Goal: Transaction & Acquisition: Purchase product/service

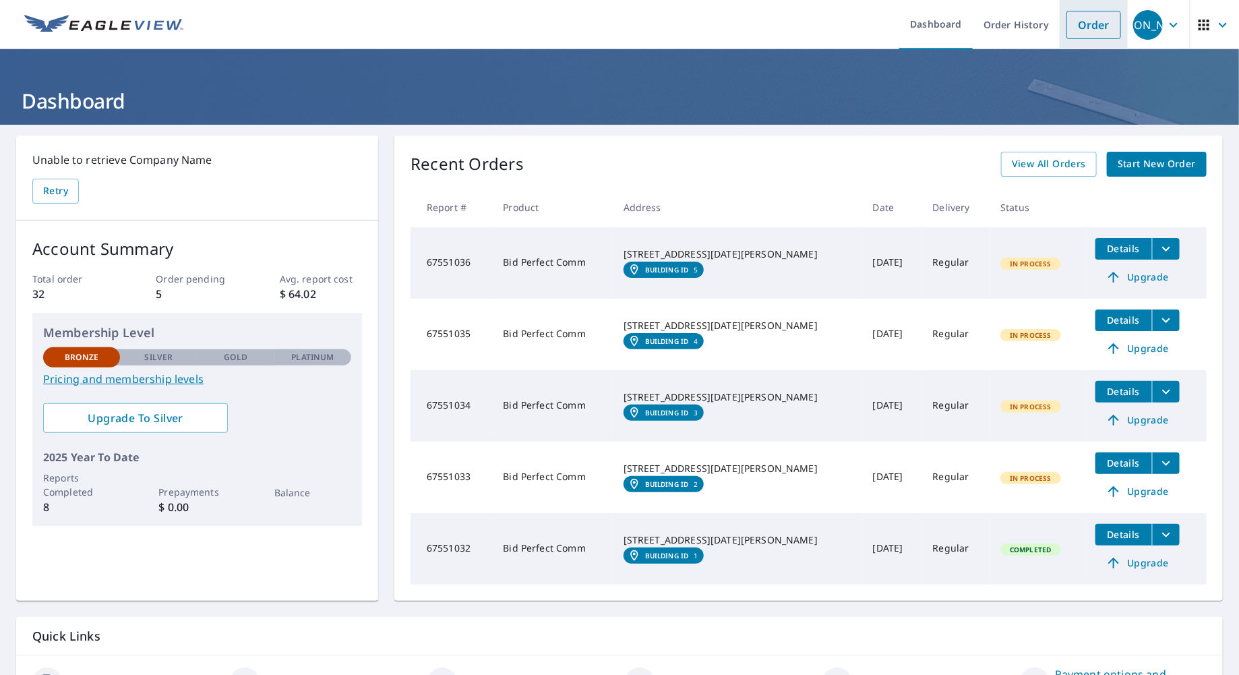
click at [1089, 28] on link "Order" at bounding box center [1093, 25] width 55 height 28
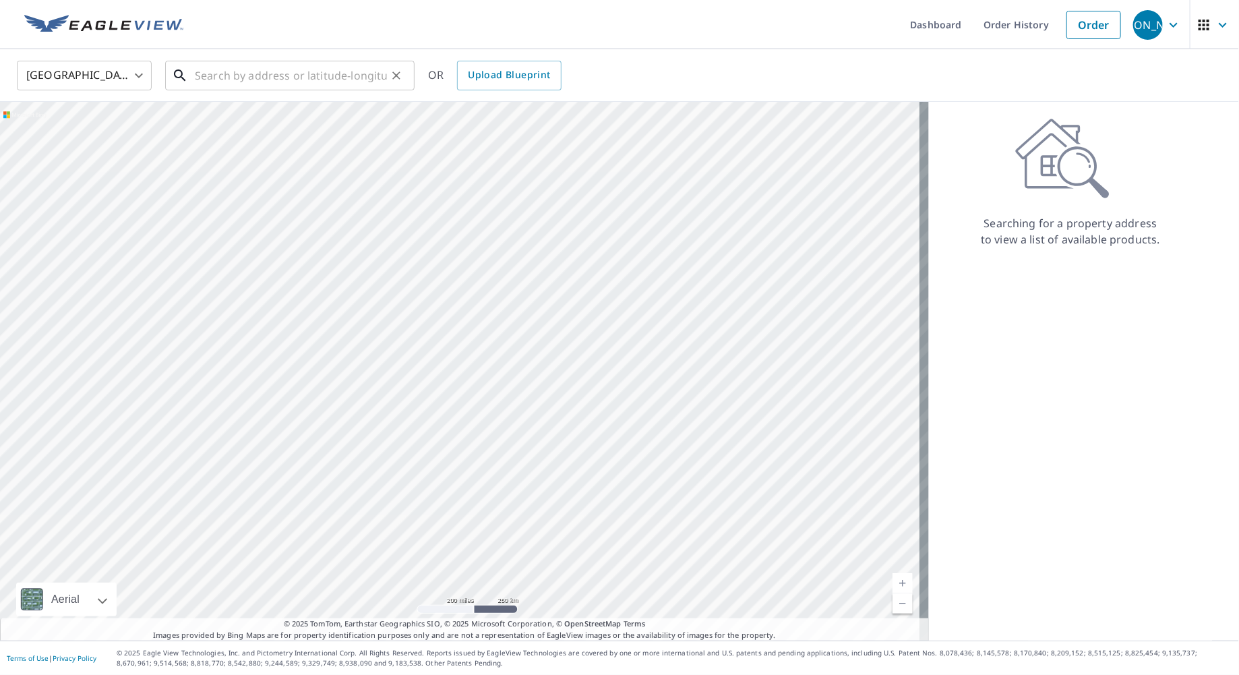
click at [242, 76] on input "text" at bounding box center [291, 76] width 192 height 38
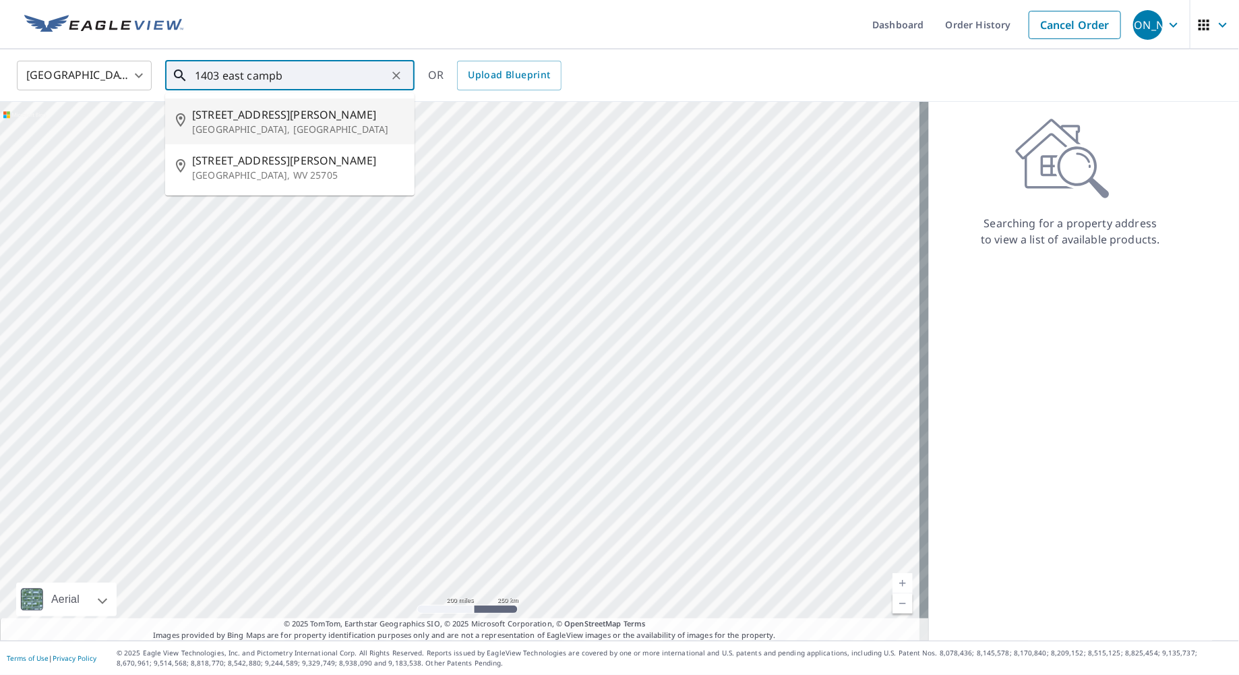
click at [237, 114] on span "[STREET_ADDRESS][PERSON_NAME]" at bounding box center [298, 114] width 212 height 16
type input "[STREET_ADDRESS][PERSON_NAME]"
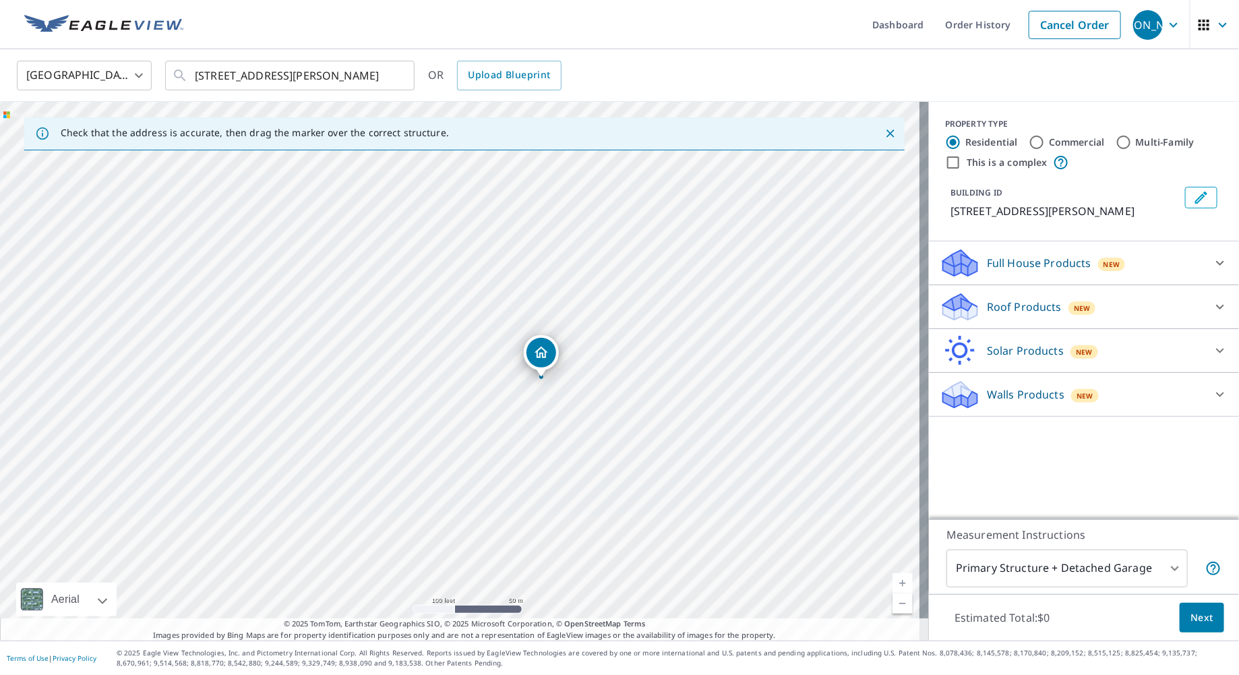
drag, startPoint x: 501, startPoint y: 284, endPoint x: 599, endPoint y: 212, distance: 122.4
click at [599, 212] on div "[STREET_ADDRESS][PERSON_NAME]" at bounding box center [464, 371] width 929 height 539
drag, startPoint x: 585, startPoint y: 288, endPoint x: 697, endPoint y: 220, distance: 131.3
click at [697, 220] on div "[STREET_ADDRESS][PERSON_NAME]" at bounding box center [464, 371] width 929 height 539
click at [1029, 144] on input "Commercial" at bounding box center [1037, 142] width 16 height 16
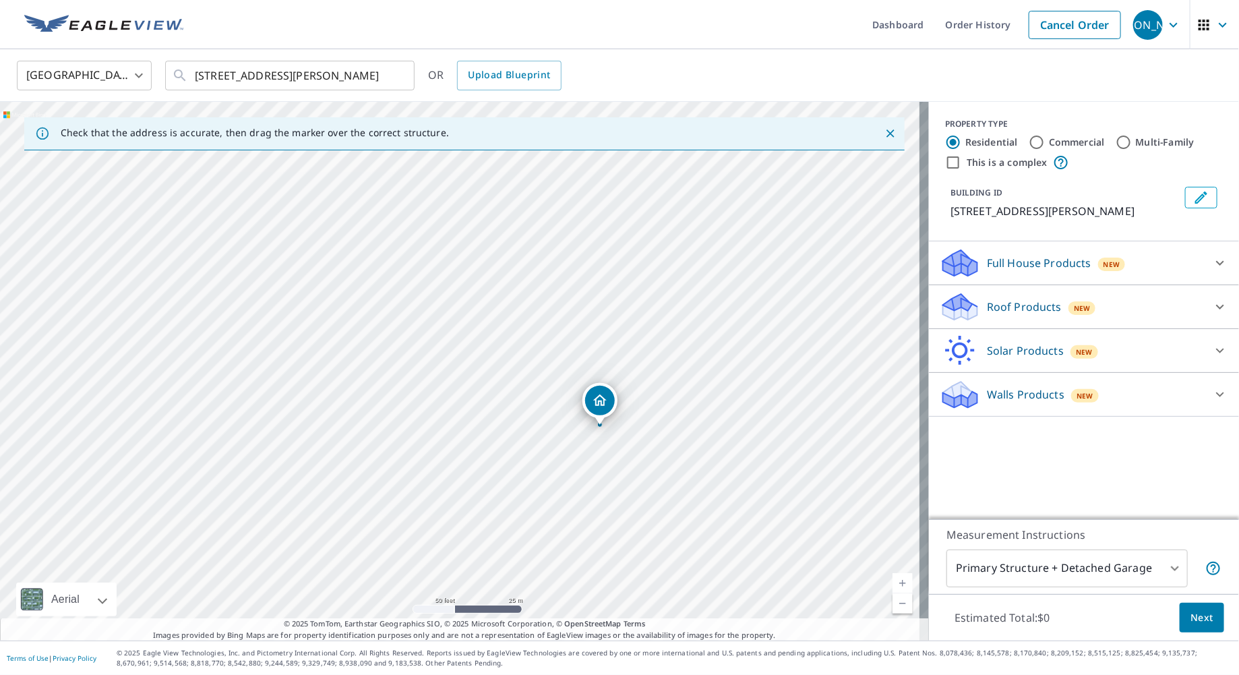
radio input "true"
type input "4"
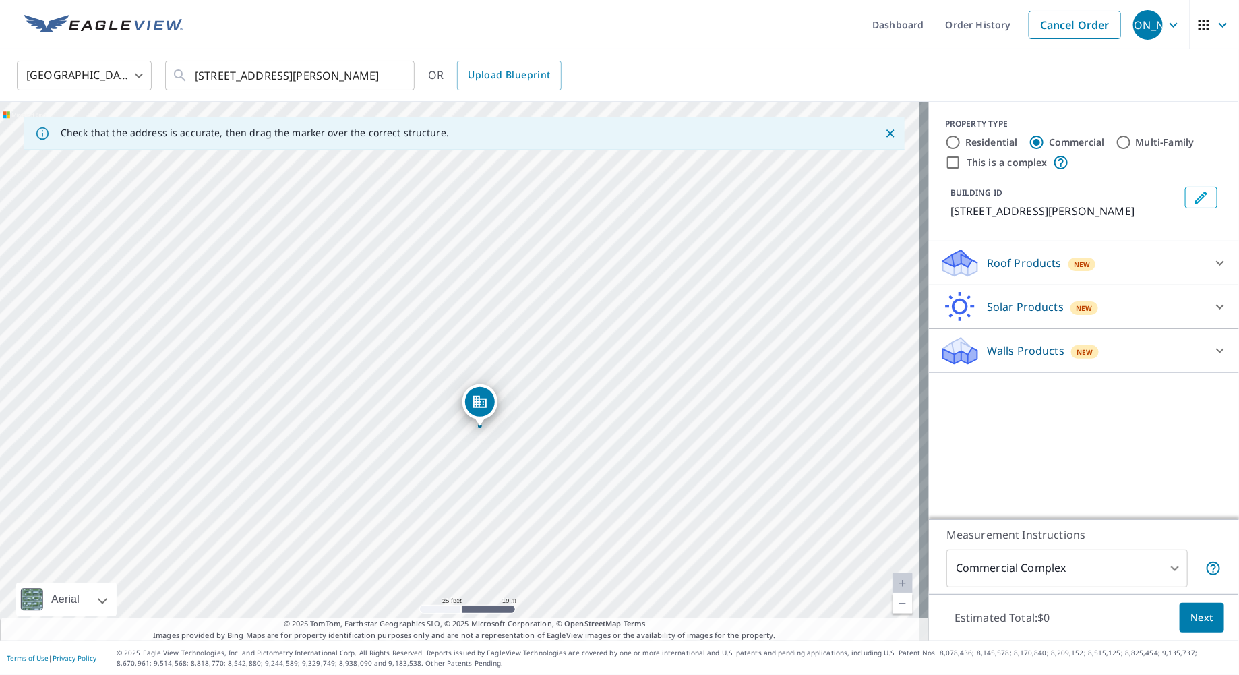
drag, startPoint x: 306, startPoint y: 447, endPoint x: 606, endPoint y: 505, distance: 305.5
click at [637, 544] on div "[STREET_ADDRESS][PERSON_NAME]" at bounding box center [464, 371] width 929 height 539
click at [336, 423] on div "[STREET_ADDRESS][PERSON_NAME]" at bounding box center [464, 371] width 929 height 539
click at [884, 133] on icon "Close" at bounding box center [890, 133] width 13 height 13
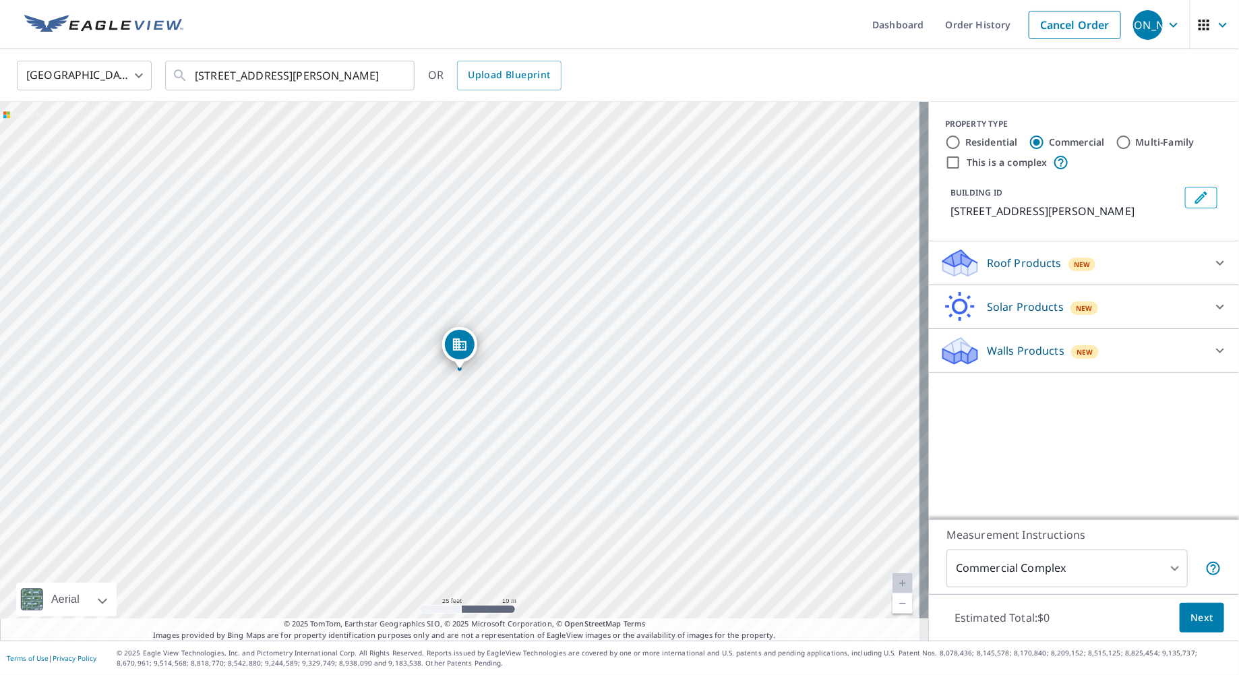
click at [249, 322] on div "[STREET_ADDRESS][PERSON_NAME]" at bounding box center [464, 371] width 929 height 539
drag, startPoint x: 234, startPoint y: 293, endPoint x: 512, endPoint y: 354, distance: 284.2
click at [512, 354] on div "[STREET_ADDRESS][PERSON_NAME]" at bounding box center [464, 371] width 929 height 539
click at [1167, 566] on body "JA [PERSON_NAME] Dashboard Order History Cancel Order JA [GEOGRAPHIC_DATA] [GEO…" at bounding box center [619, 337] width 1239 height 675
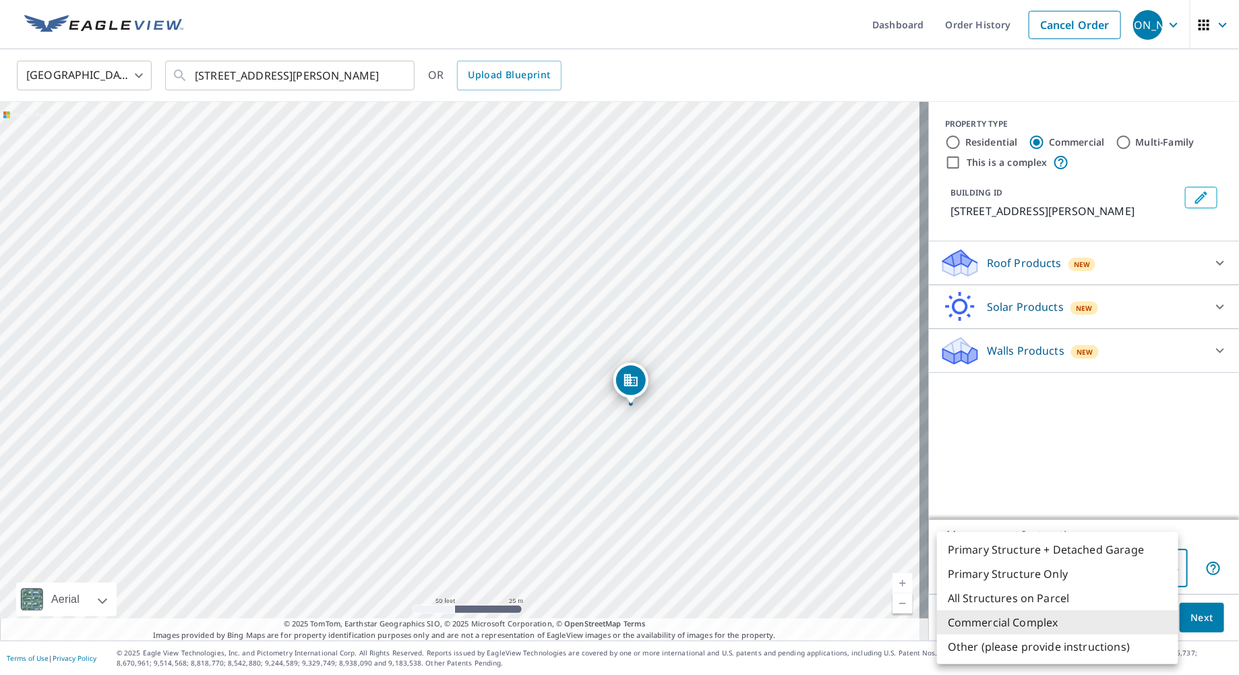
click at [1161, 463] on div at bounding box center [619, 337] width 1239 height 675
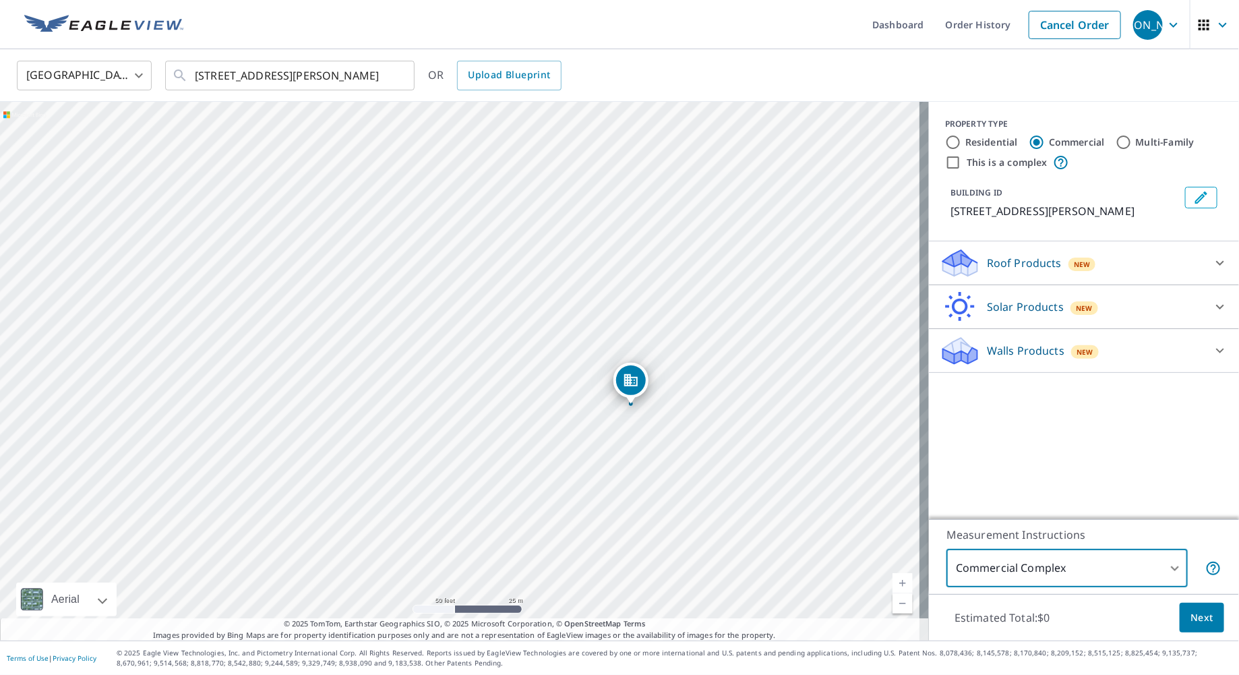
click at [1190, 611] on span "Next" at bounding box center [1201, 617] width 23 height 17
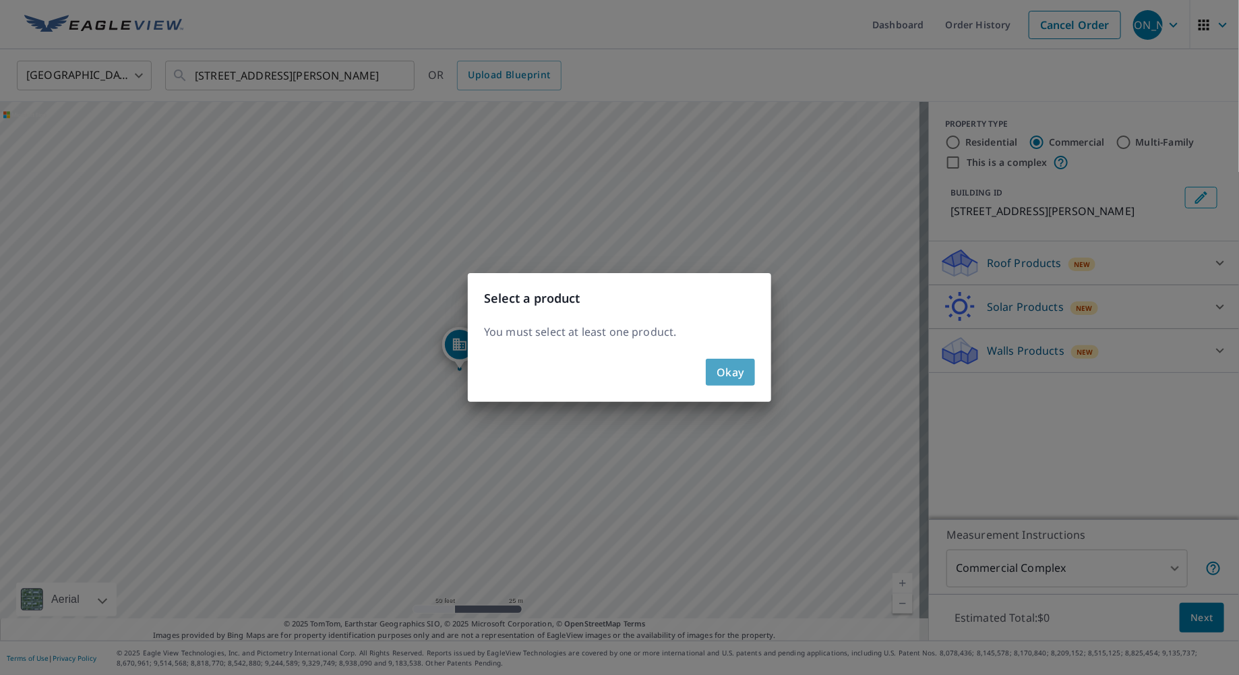
click at [729, 375] on span "Okay" at bounding box center [730, 372] width 28 height 19
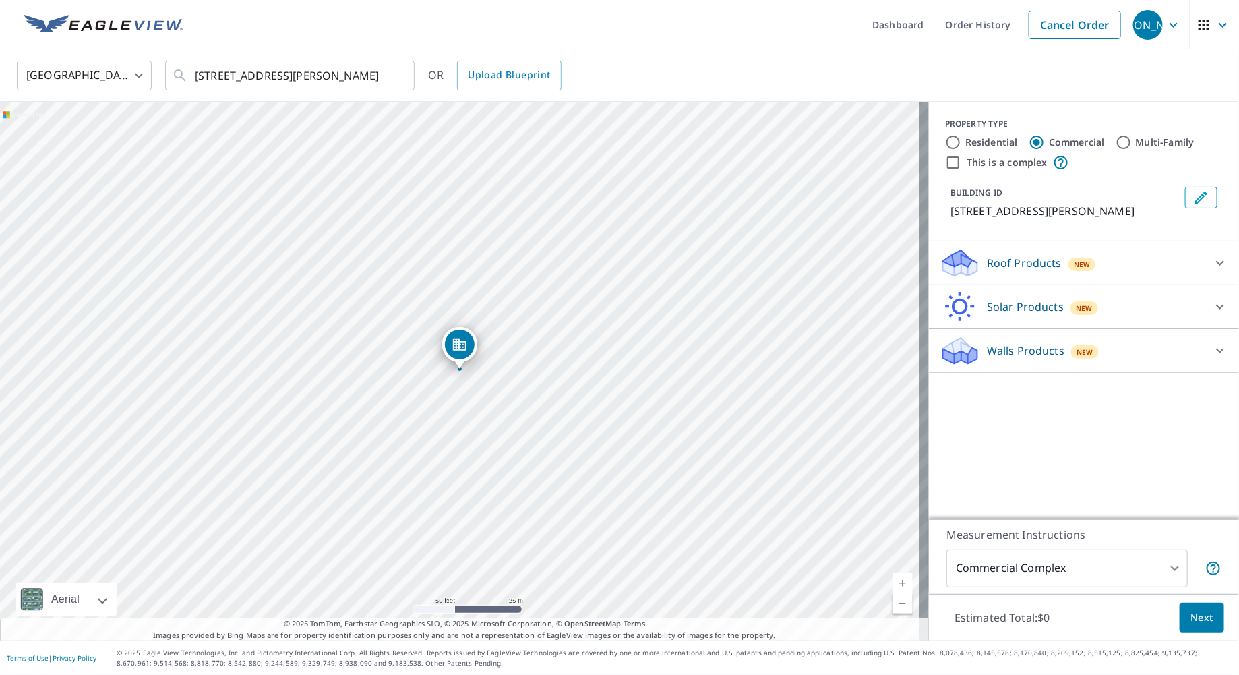
click at [991, 265] on p "Roof Products" at bounding box center [1024, 263] width 75 height 16
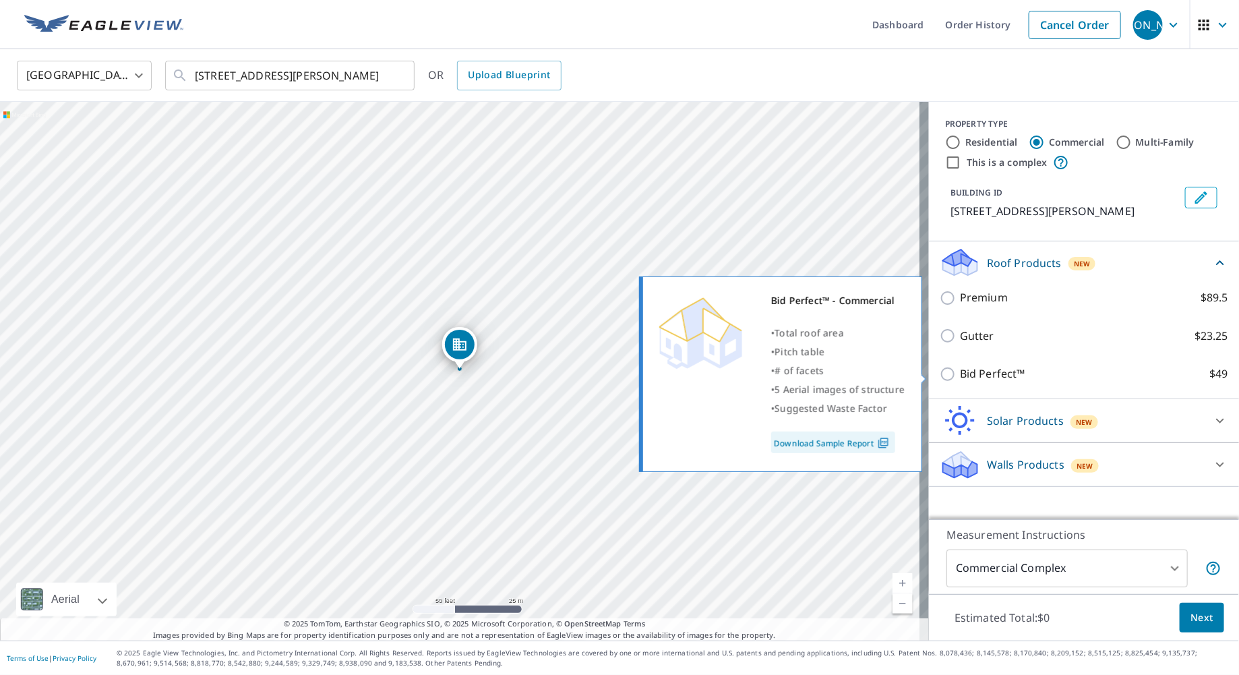
click at [940, 372] on input "Bid Perfect™ $49" at bounding box center [950, 374] width 20 height 16
checkbox input "true"
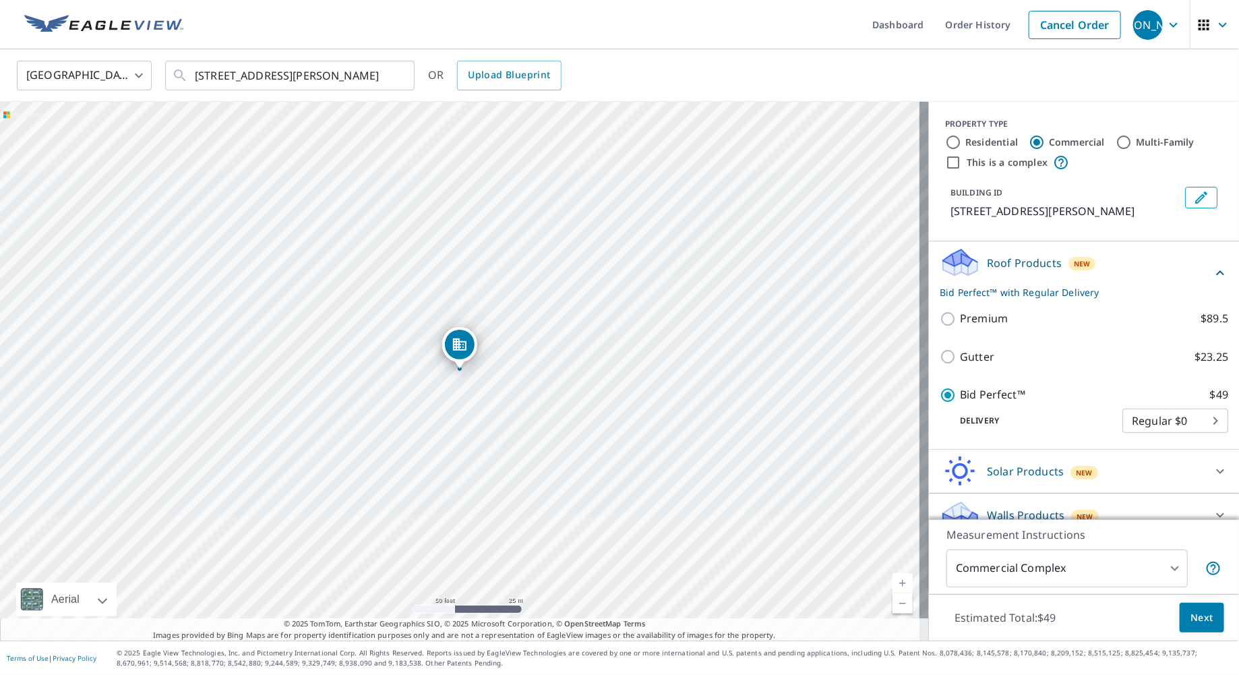
click at [1190, 621] on span "Next" at bounding box center [1201, 617] width 23 height 17
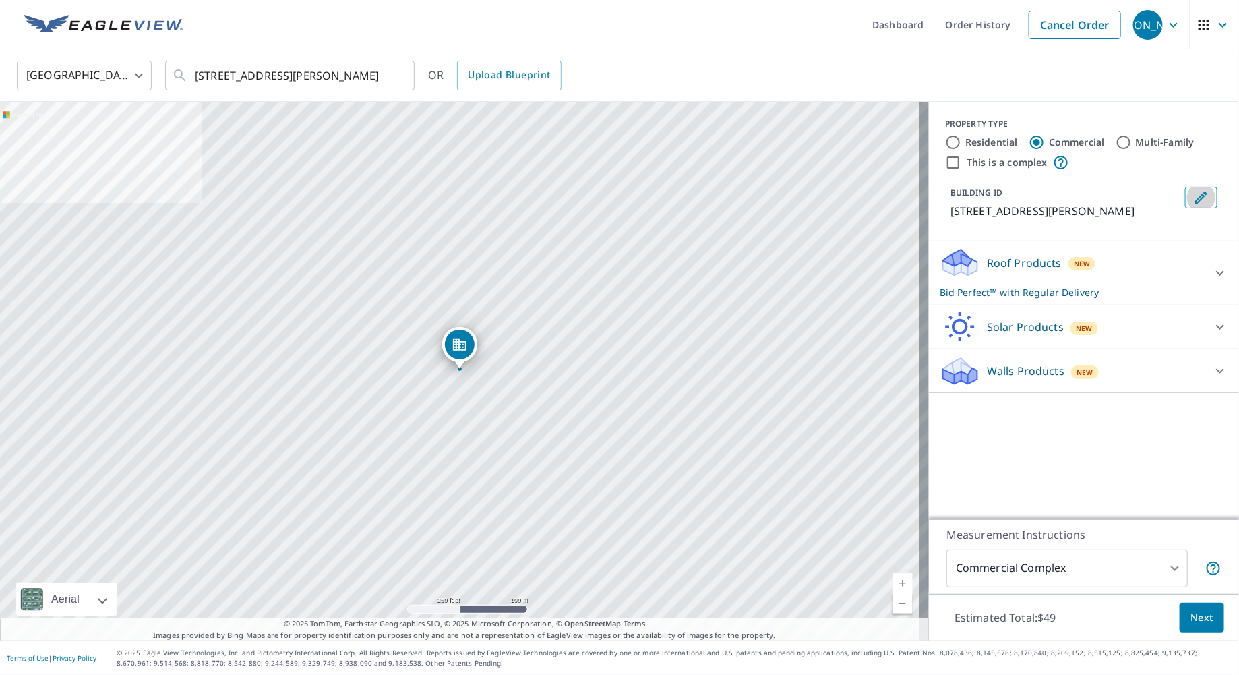
click at [1193, 193] on icon "Edit building 1" at bounding box center [1201, 197] width 16 height 16
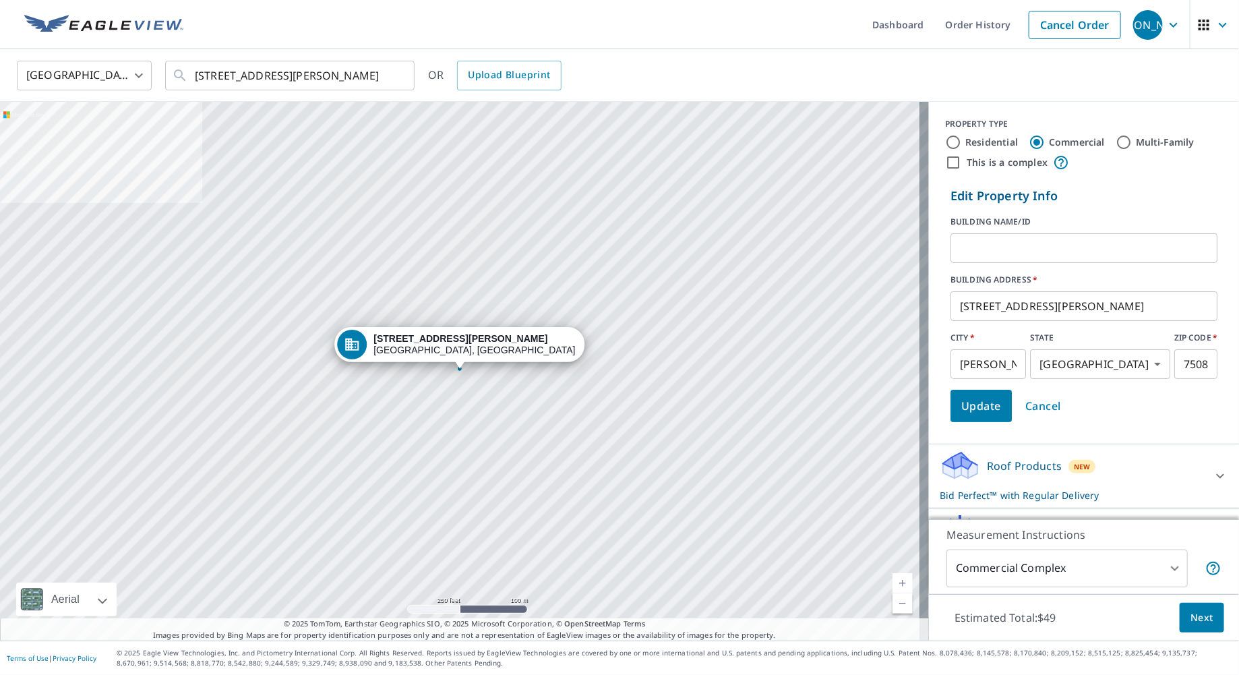
click at [1041, 246] on input "text" at bounding box center [1083, 248] width 267 height 38
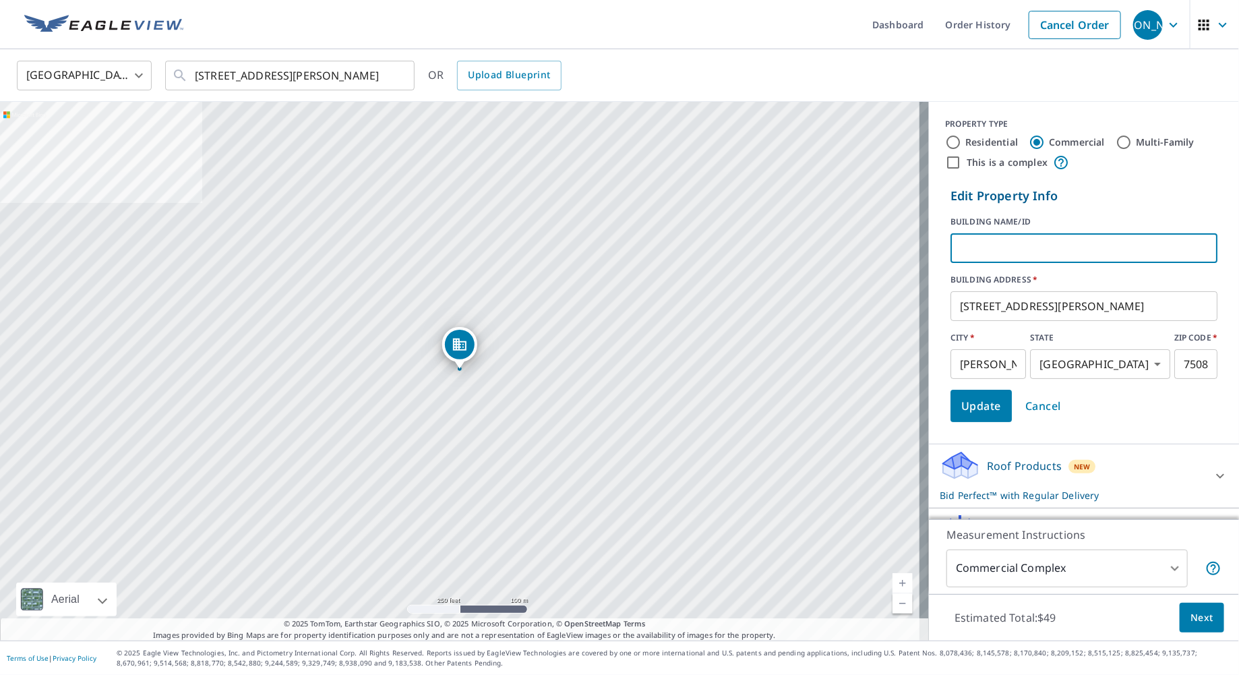
click at [946, 165] on input "This is a complex" at bounding box center [953, 162] width 16 height 16
checkbox input "true"
checkbox input "false"
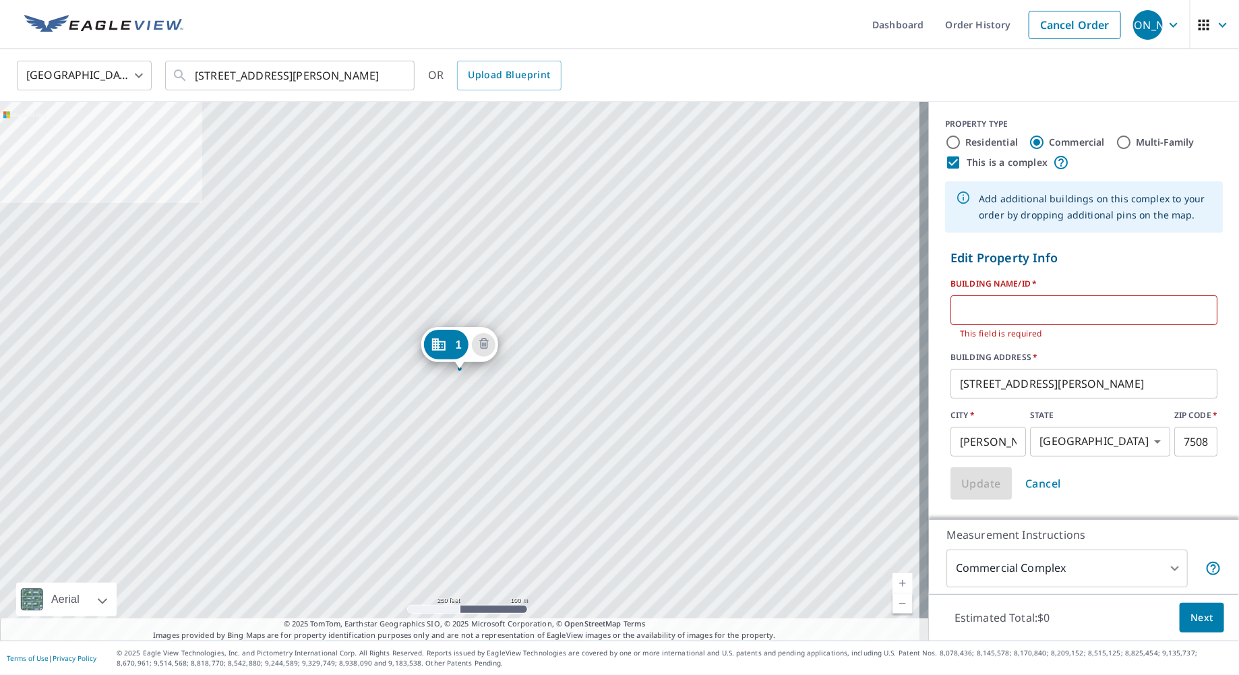
click at [973, 305] on input "text" at bounding box center [1083, 310] width 267 height 38
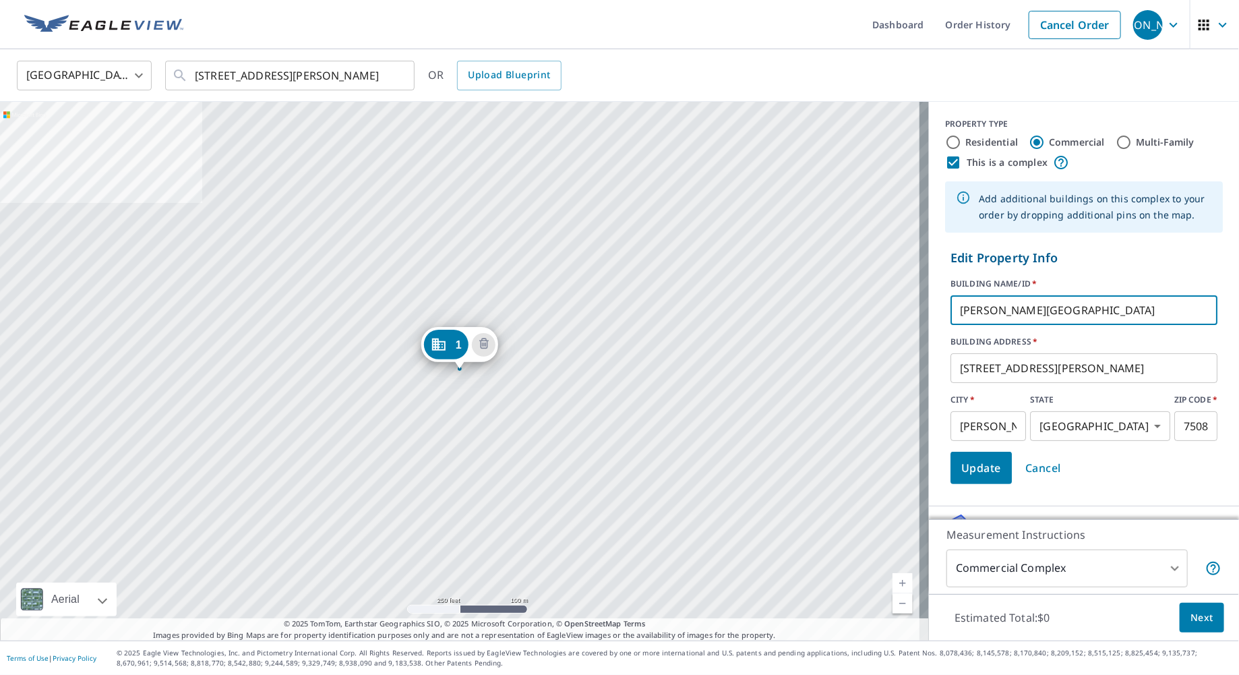
type input "[PERSON_NAME][GEOGRAPHIC_DATA]"
click at [985, 463] on span "Update" at bounding box center [981, 467] width 40 height 19
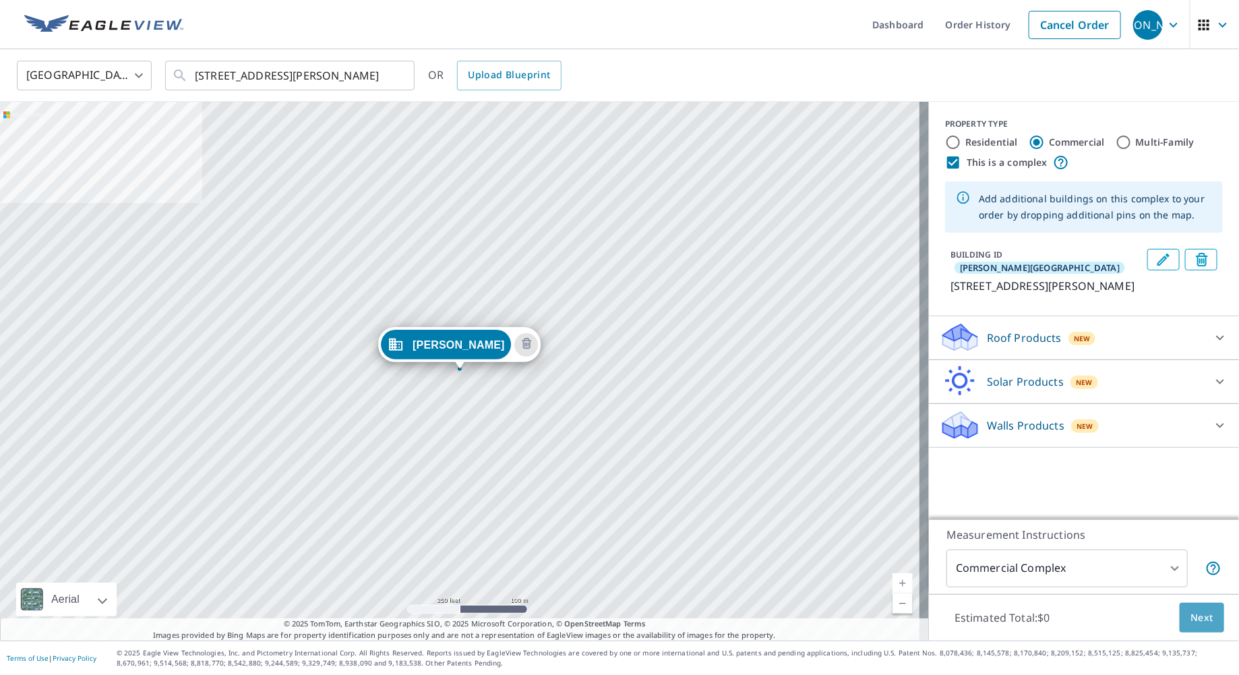
click at [1190, 611] on span "Next" at bounding box center [1201, 617] width 23 height 17
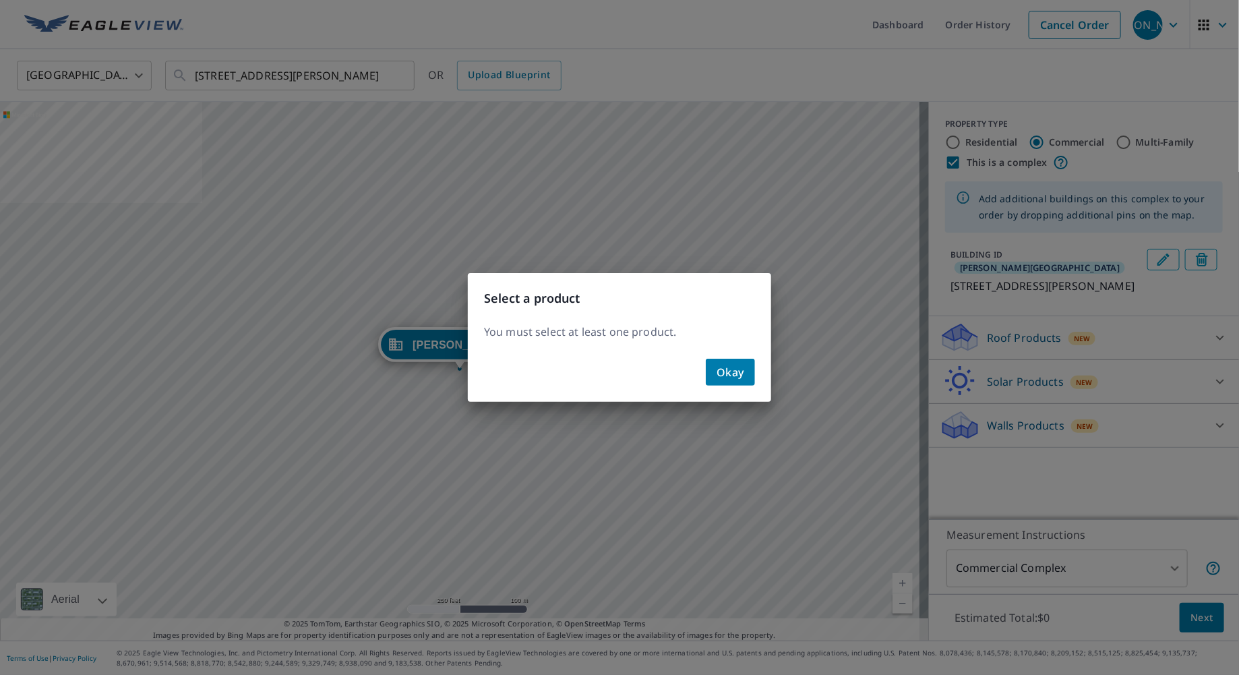
click at [725, 373] on span "Okay" at bounding box center [730, 372] width 28 height 19
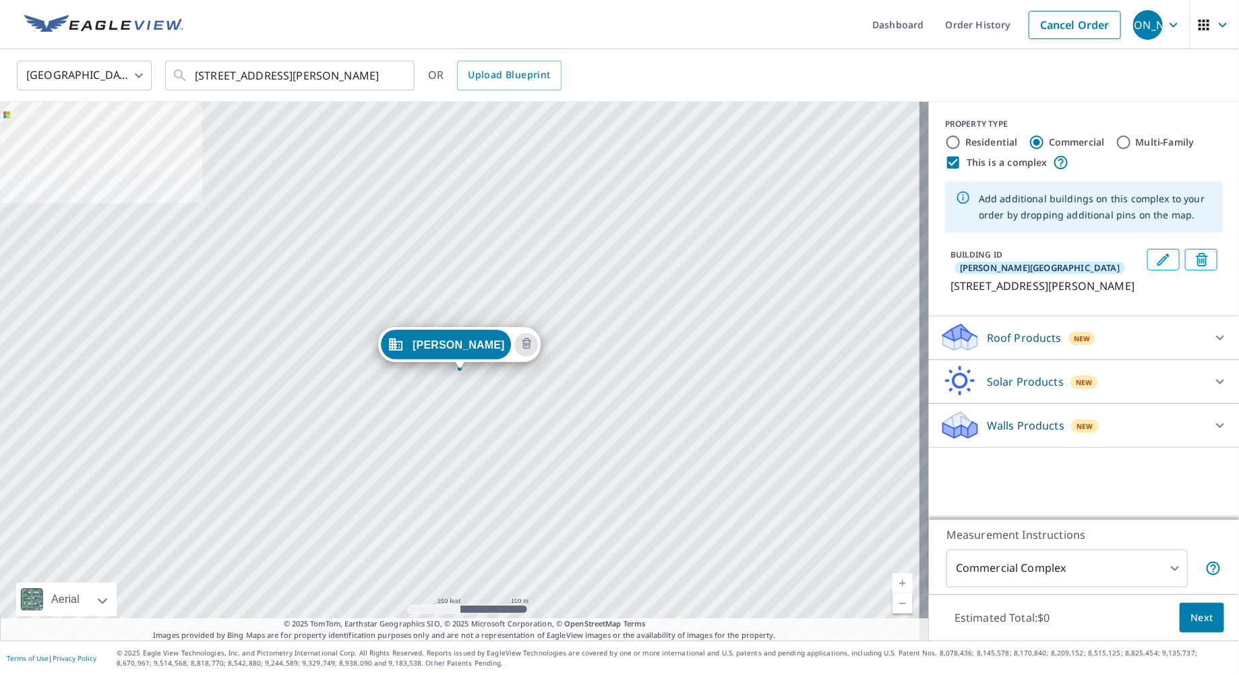
click at [1012, 342] on p "Roof Products" at bounding box center [1024, 338] width 75 height 16
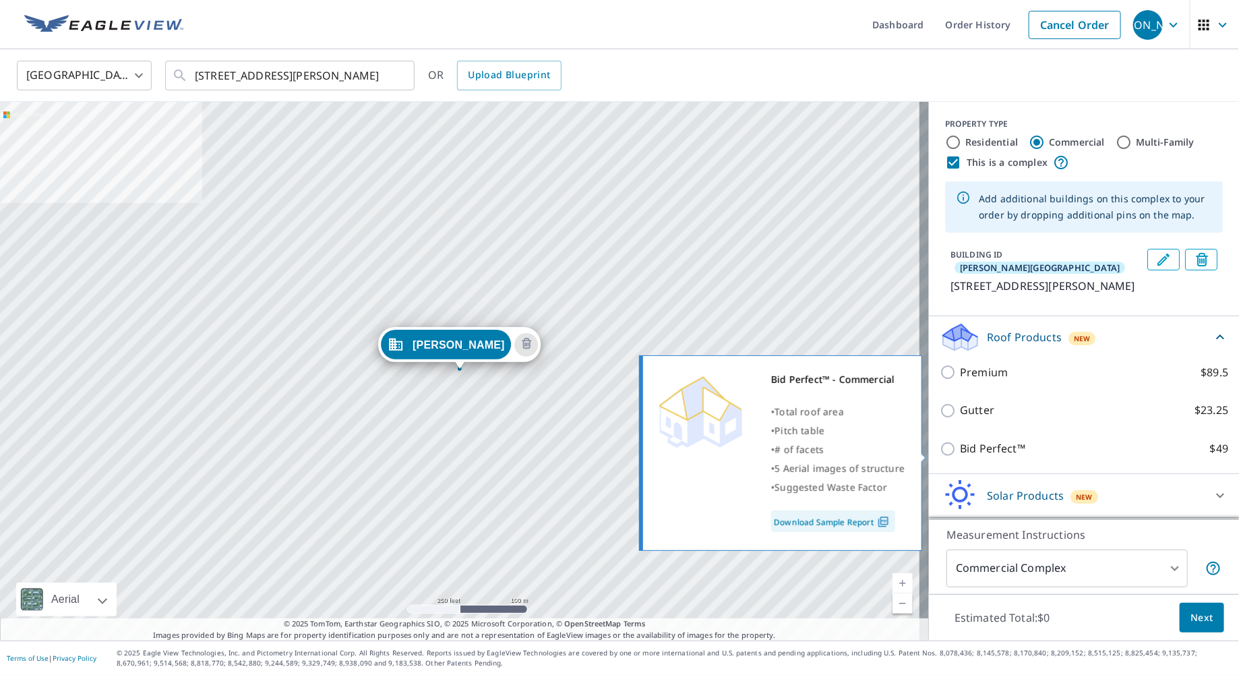
click at [940, 454] on input "Bid Perfect™ $49" at bounding box center [950, 449] width 20 height 16
checkbox input "true"
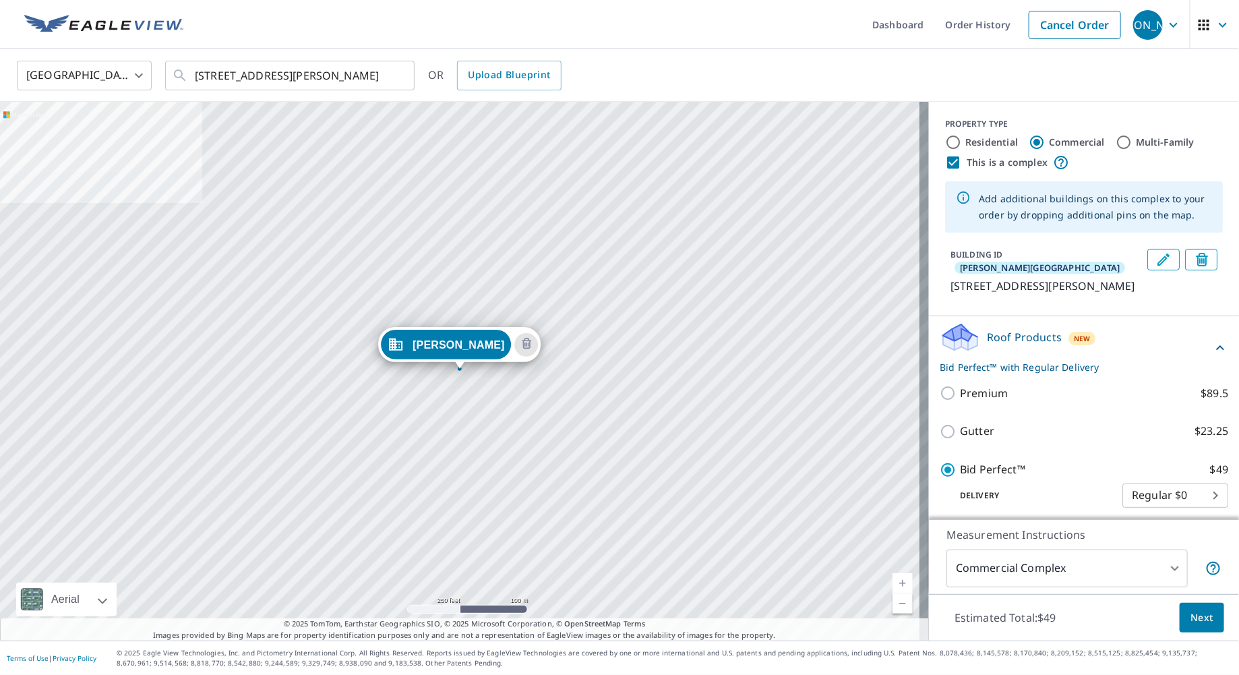
click at [1190, 609] on span "Next" at bounding box center [1201, 617] width 23 height 17
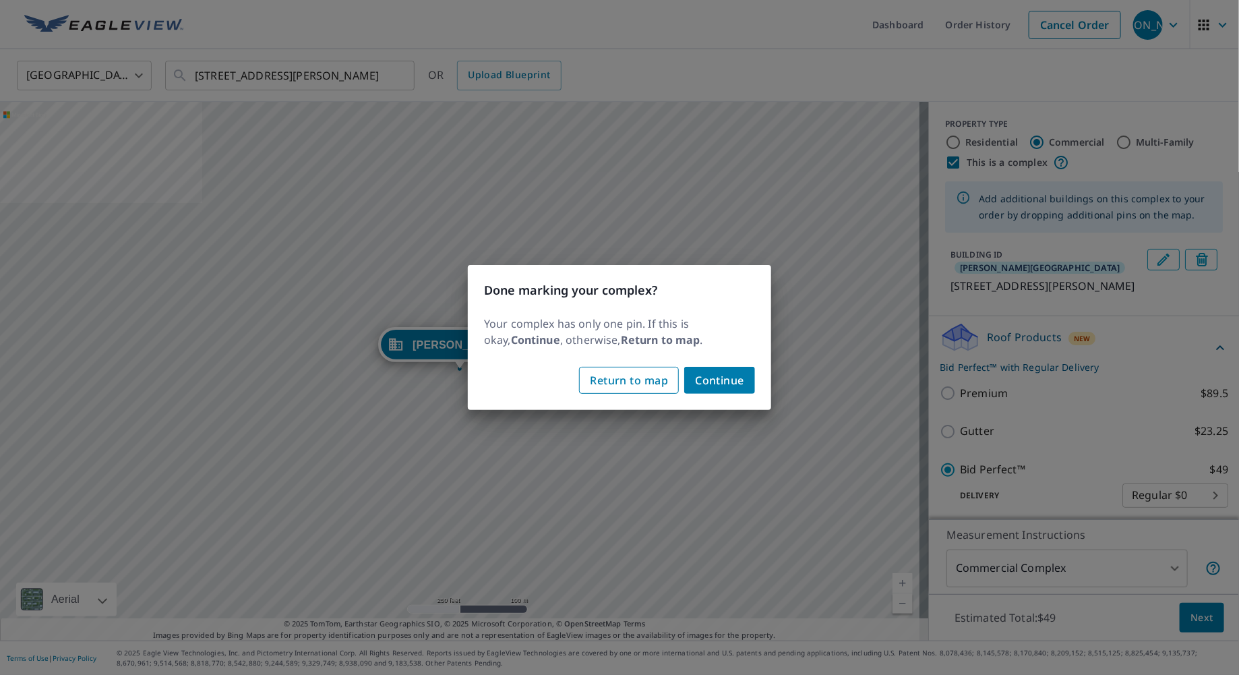
click at [632, 380] on span "Return to map" at bounding box center [629, 380] width 78 height 19
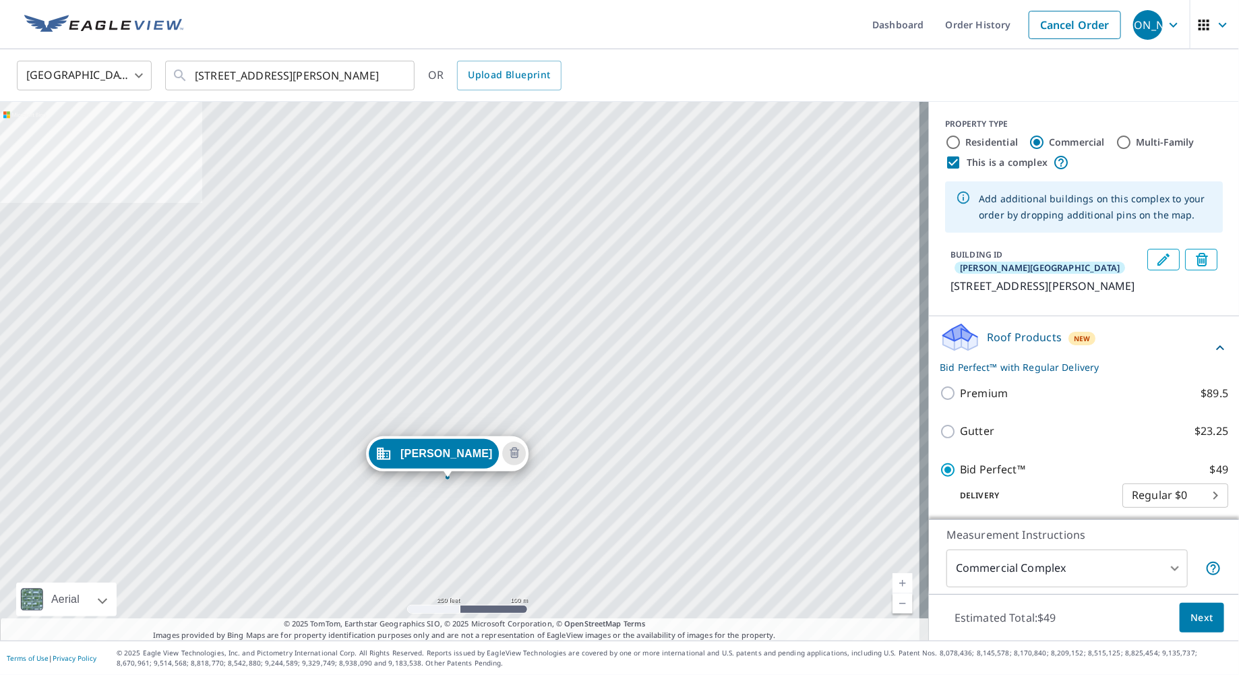
drag, startPoint x: 433, startPoint y: 341, endPoint x: 421, endPoint y: 450, distance: 109.9
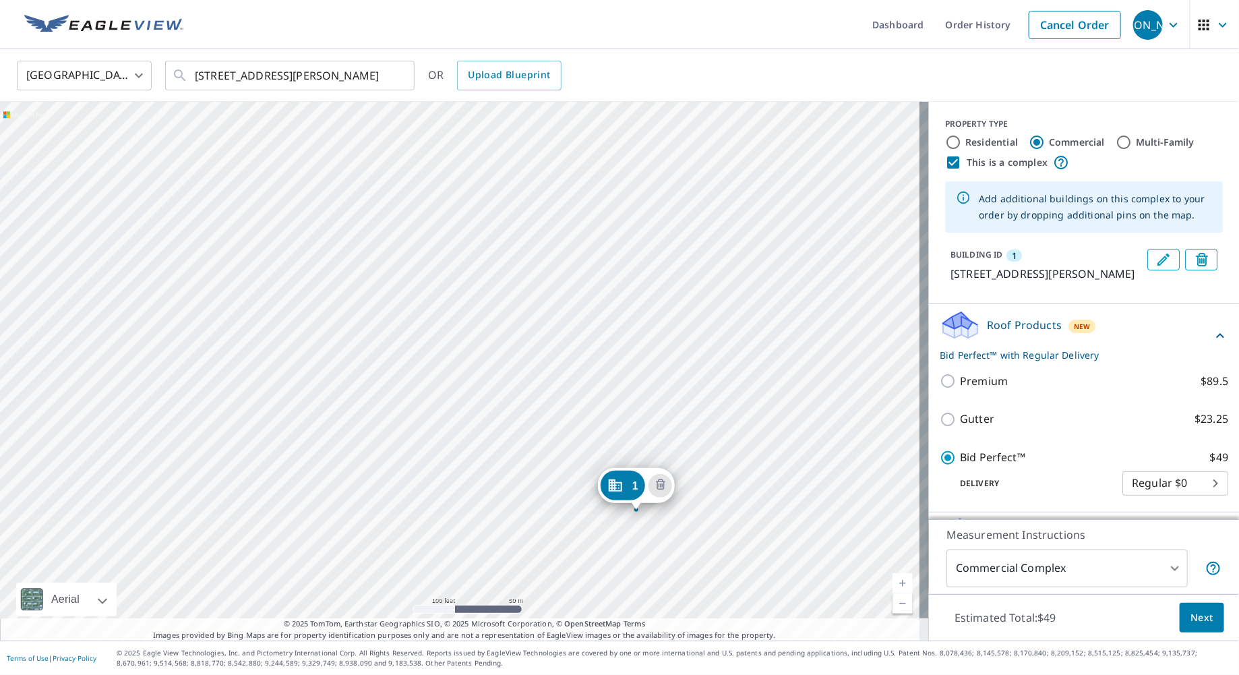
drag, startPoint x: 415, startPoint y: 325, endPoint x: 672, endPoint y: 430, distance: 278.1
click at [672, 430] on div "1 [STREET_ADDRESS][PERSON_NAME]" at bounding box center [464, 371] width 929 height 539
click at [656, 305] on div "1 [STREET_ADDRESS][PERSON_NAME]" at bounding box center [464, 371] width 929 height 539
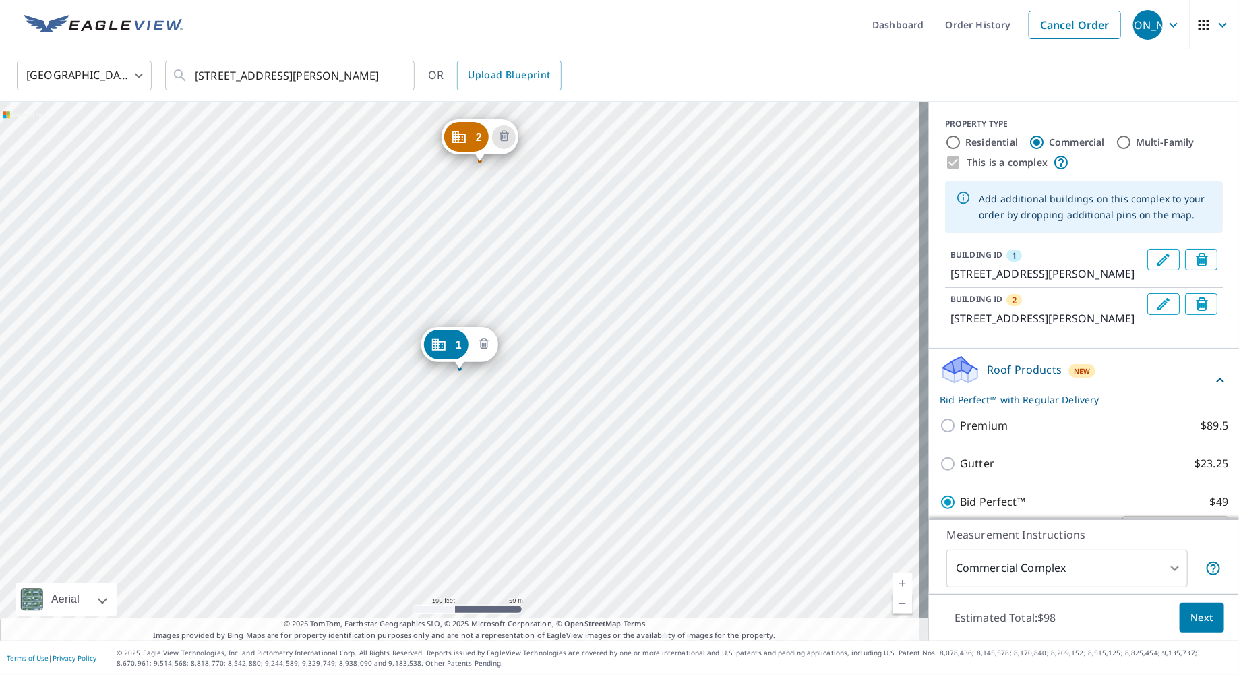
click at [487, 345] on icon "Delete building 1" at bounding box center [483, 343] width 9 height 11
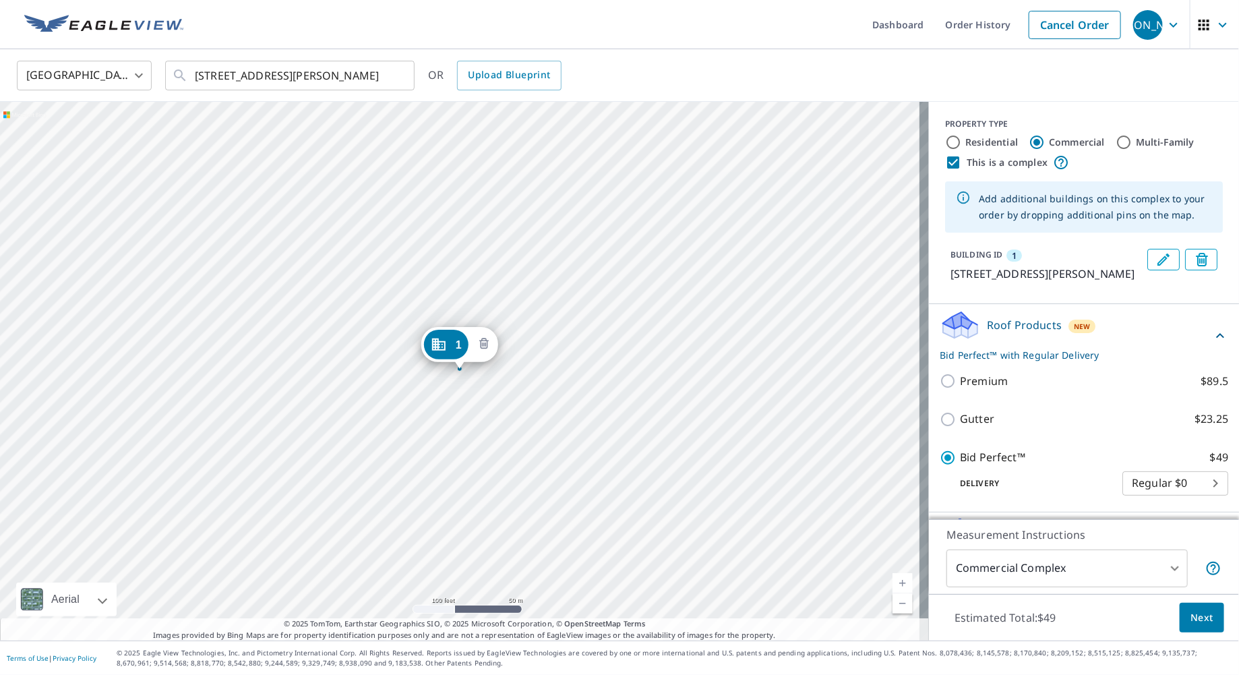
click at [485, 345] on icon "Delete building 1" at bounding box center [483, 344] width 4 height 4
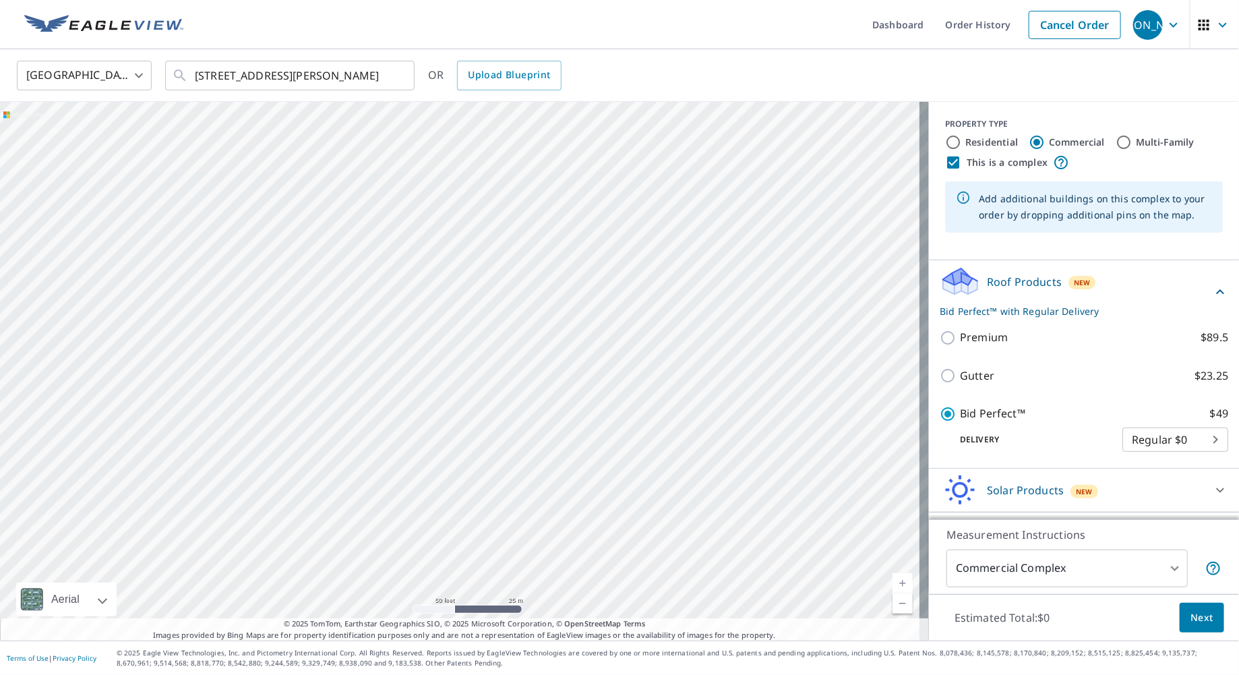
click at [359, 369] on div at bounding box center [464, 371] width 929 height 539
type input "[STREET_ADDRESS][PERSON_NAME]"
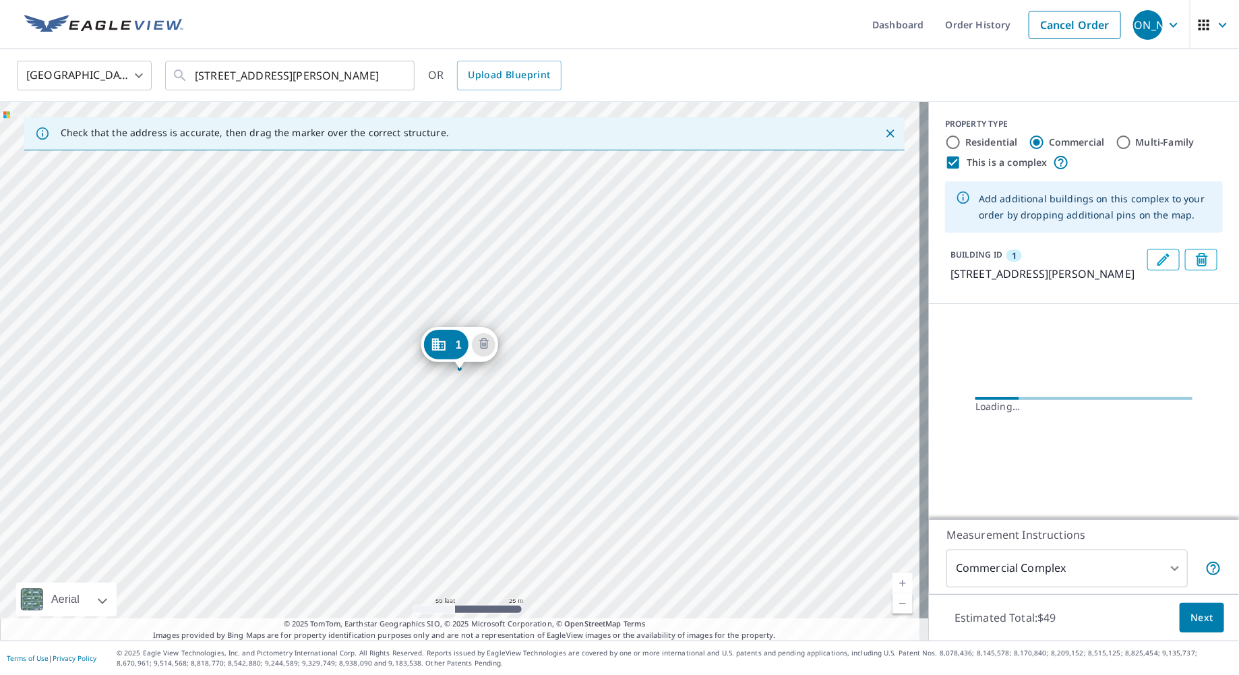
click at [390, 211] on div "1 [STREET_ADDRESS][PERSON_NAME]" at bounding box center [464, 371] width 929 height 539
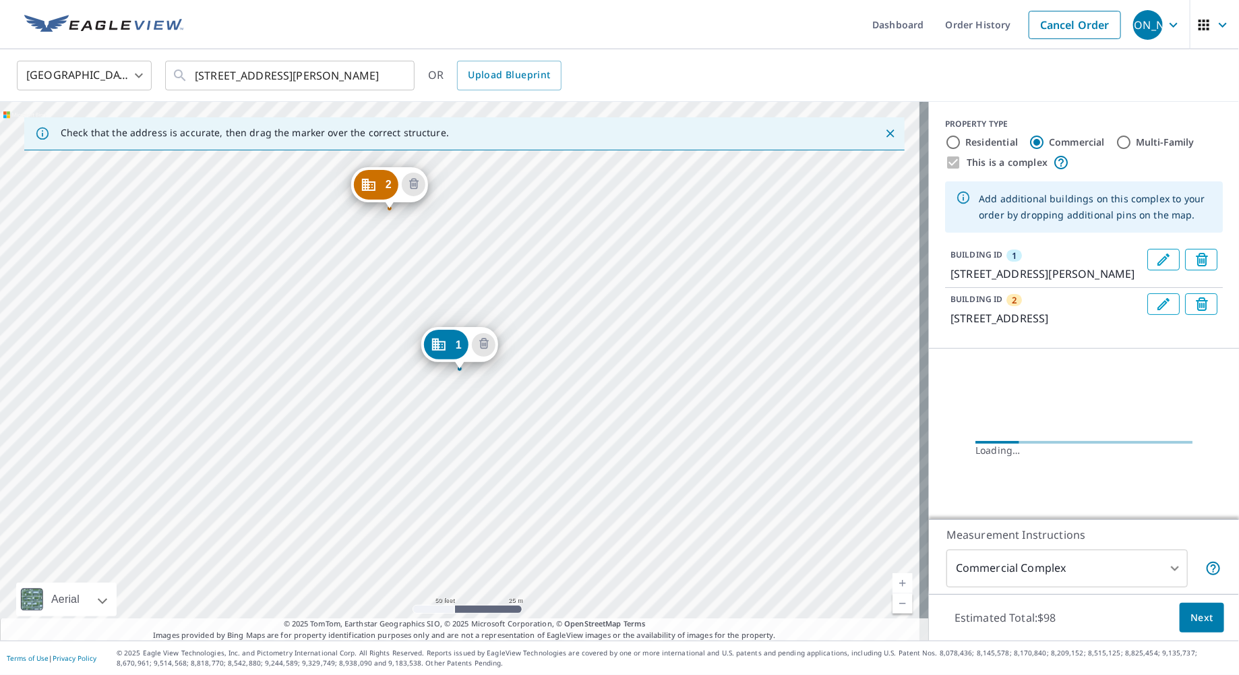
click at [218, 159] on div "2 [STREET_ADDRESS] 1 [STREET_ADDRESS][PERSON_NAME]" at bounding box center [464, 371] width 929 height 539
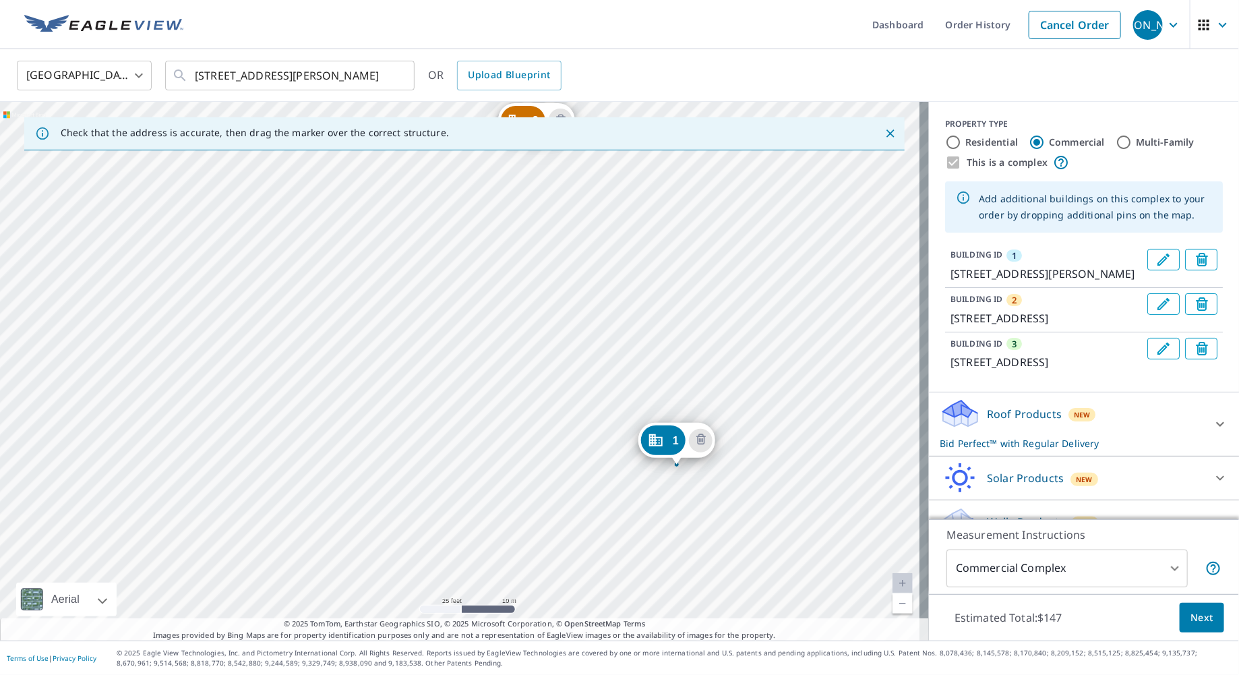
click at [319, 346] on div "2 [STREET_ADDRESS] 3 [STREET_ADDRESS] 1 [STREET_ADDRESS][PERSON_NAME]" at bounding box center [464, 371] width 929 height 539
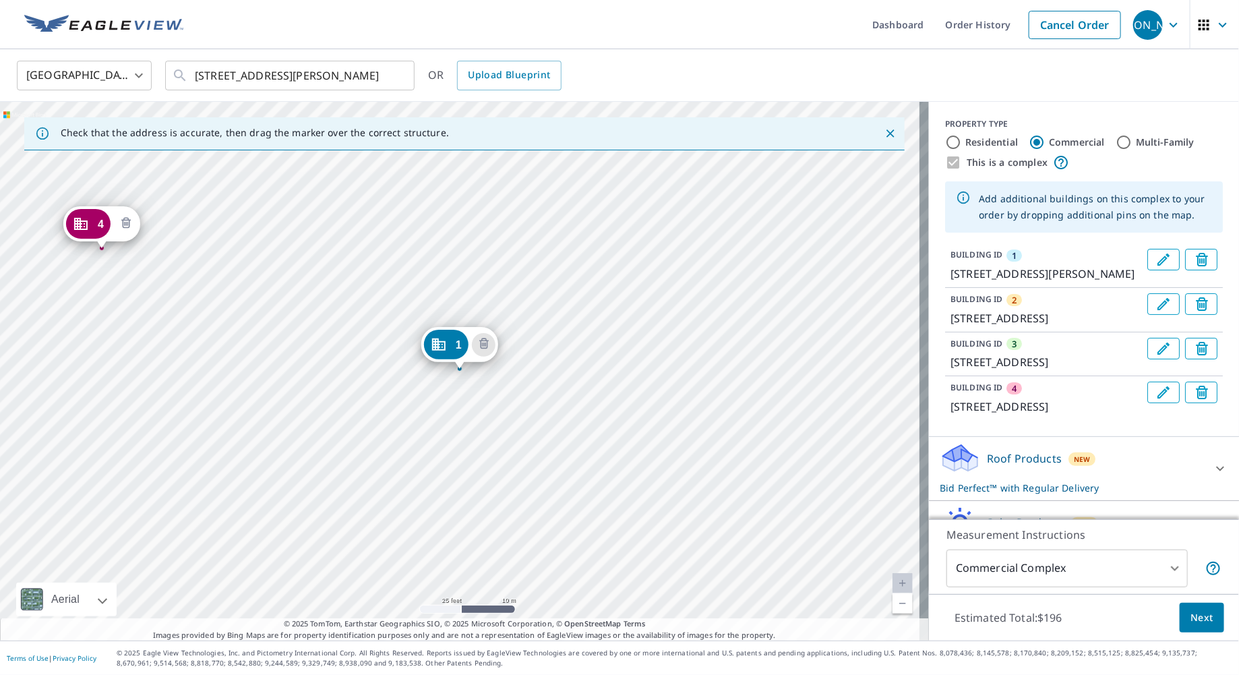
click at [129, 222] on icon "Delete building 4" at bounding box center [125, 223] width 9 height 11
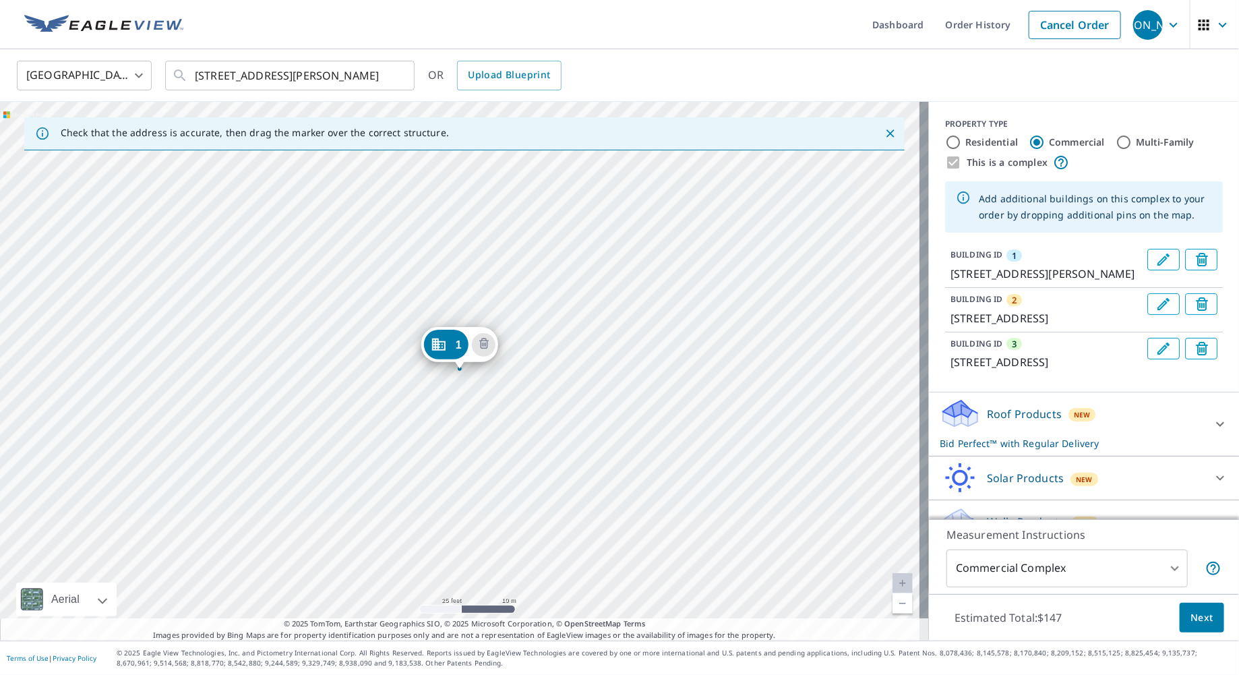
click at [884, 131] on icon "Close" at bounding box center [890, 133] width 13 height 13
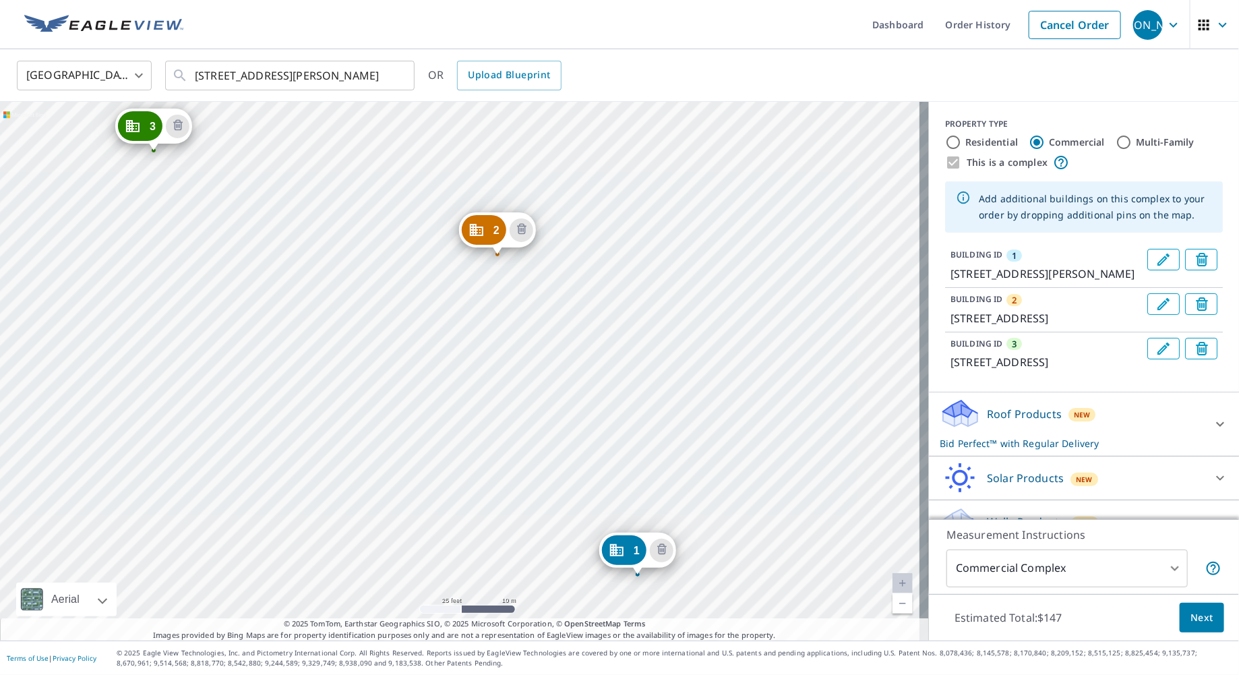
drag, startPoint x: 237, startPoint y: 331, endPoint x: 415, endPoint y: 537, distance: 271.9
click at [415, 537] on div "2 [STREET_ADDRESS] 3 [STREET_ADDRESS] 1 [STREET_ADDRESS][PERSON_NAME]" at bounding box center [464, 371] width 929 height 539
click at [1191, 611] on span "Next" at bounding box center [1201, 617] width 23 height 17
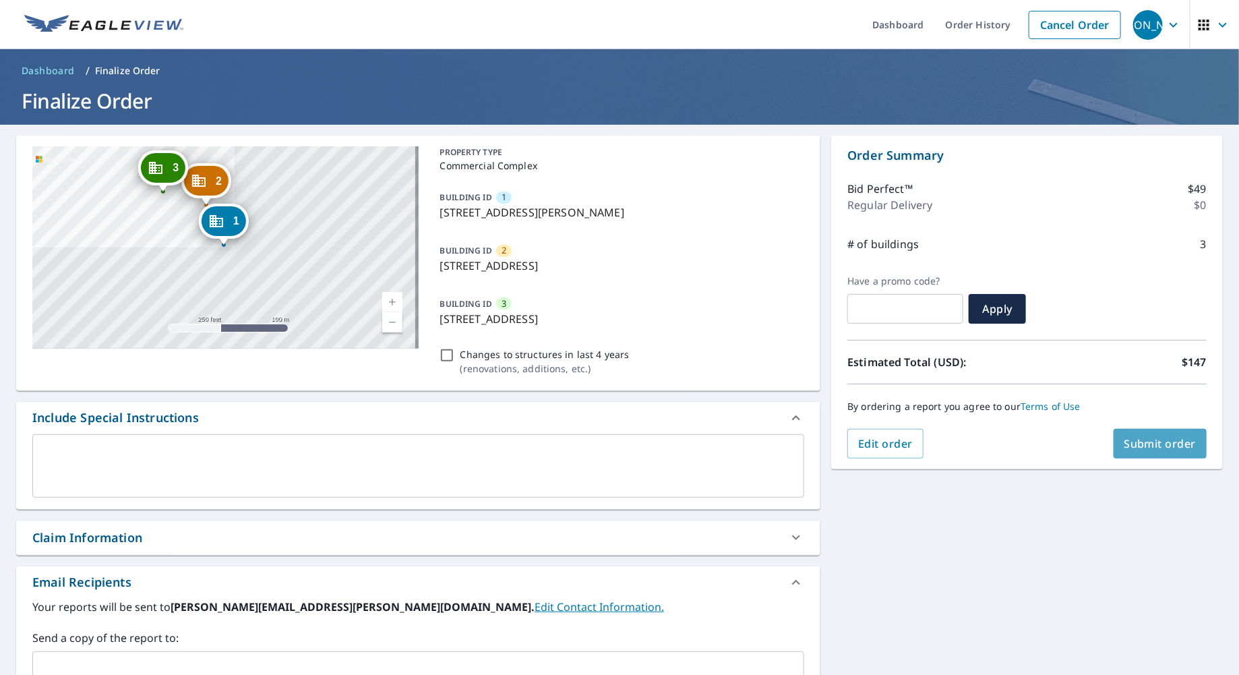
click at [1136, 439] on span "Submit order" at bounding box center [1160, 443] width 72 height 15
